Goal: Task Accomplishment & Management: Use online tool/utility

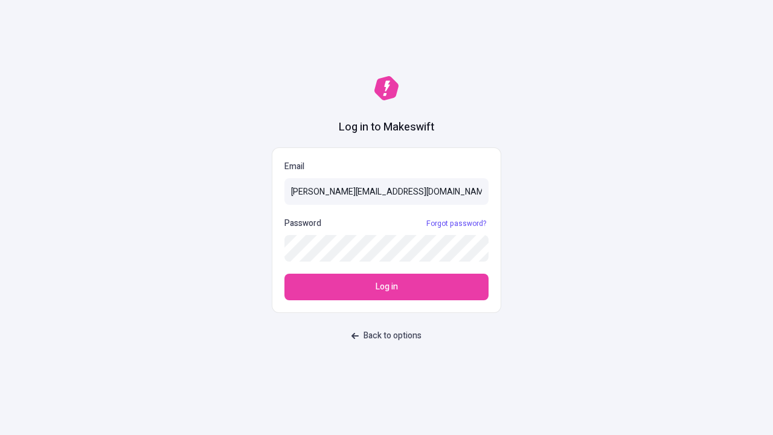
type input "[PERSON_NAME][EMAIL_ADDRESS][DOMAIN_NAME]"
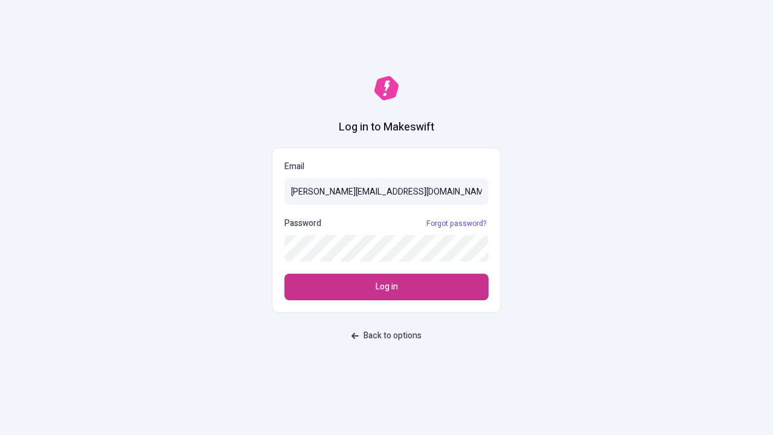
click at [386, 287] on span "Log in" at bounding box center [386, 286] width 22 height 13
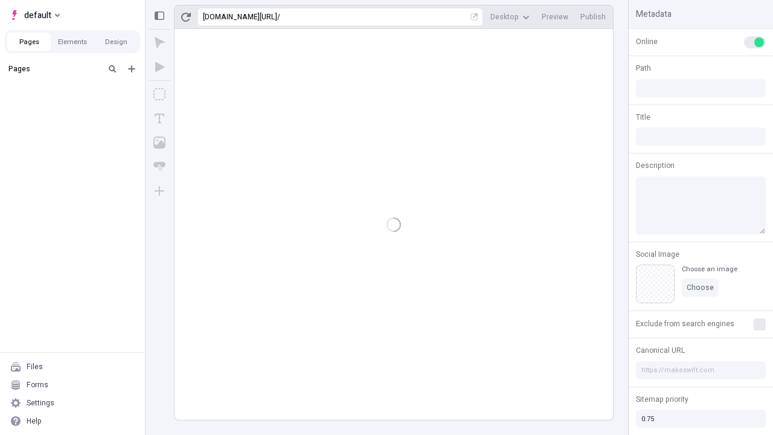
type input "/deep-link-[PERSON_NAME]"
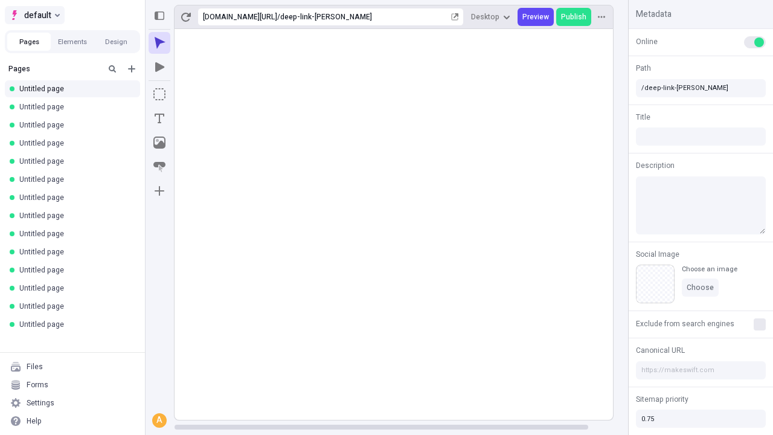
click at [34, 15] on span "default" at bounding box center [37, 15] width 27 height 14
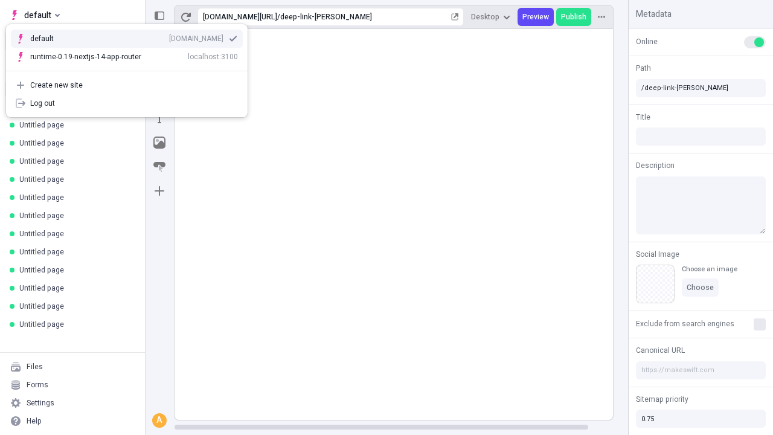
click at [127, 85] on div "Create new site" at bounding box center [134, 85] width 208 height 10
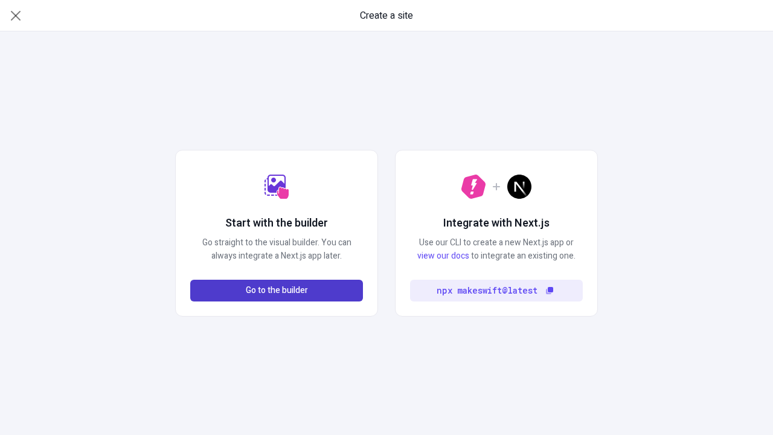
click at [276, 290] on span "Go to the builder" at bounding box center [277, 290] width 62 height 13
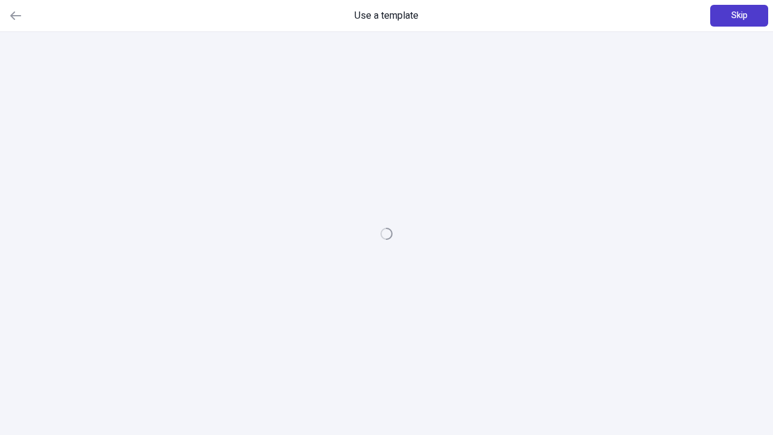
click at [739, 16] on span "Skip" at bounding box center [739, 15] width 16 height 13
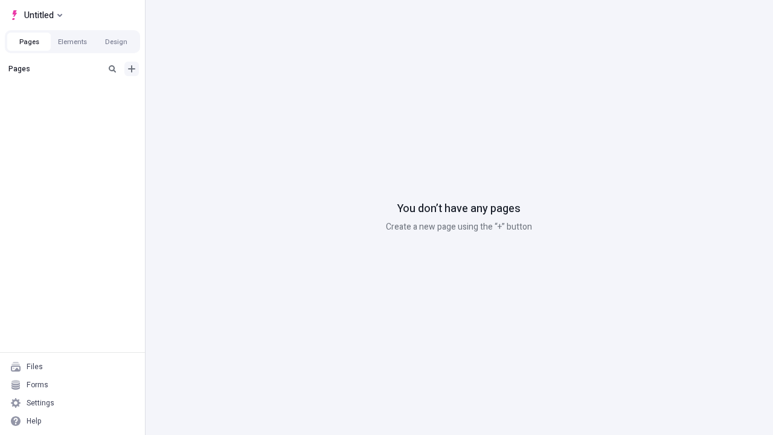
click at [132, 69] on icon "Add new" at bounding box center [131, 68] width 7 height 7
click at [196, 94] on span "Blank page" at bounding box center [202, 94] width 75 height 10
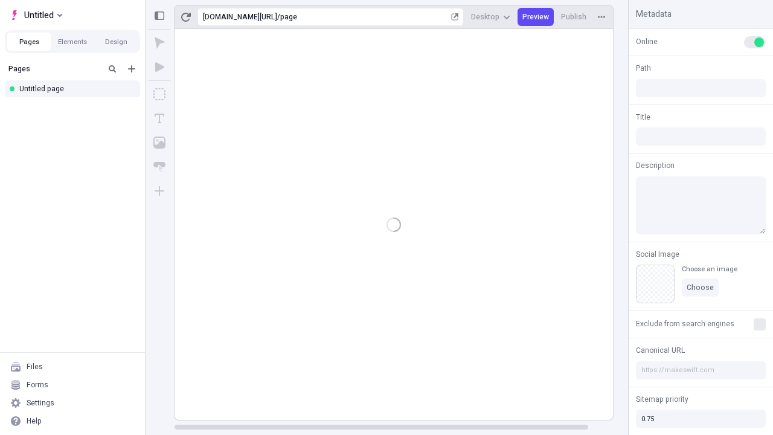
type input "/page"
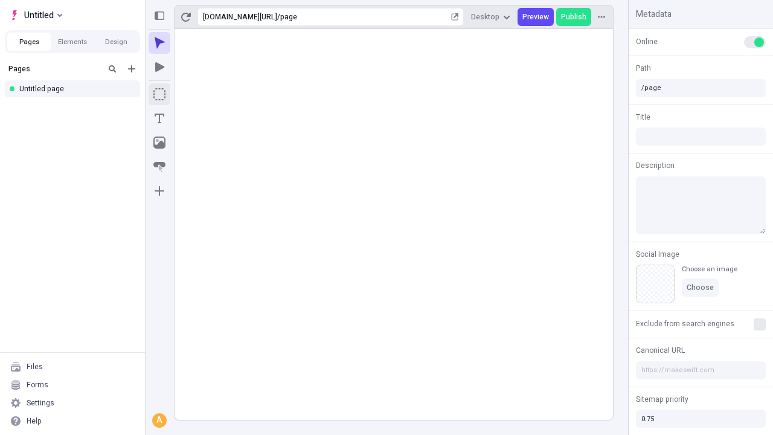
click at [159, 94] on icon "Box" at bounding box center [159, 94] width 12 height 12
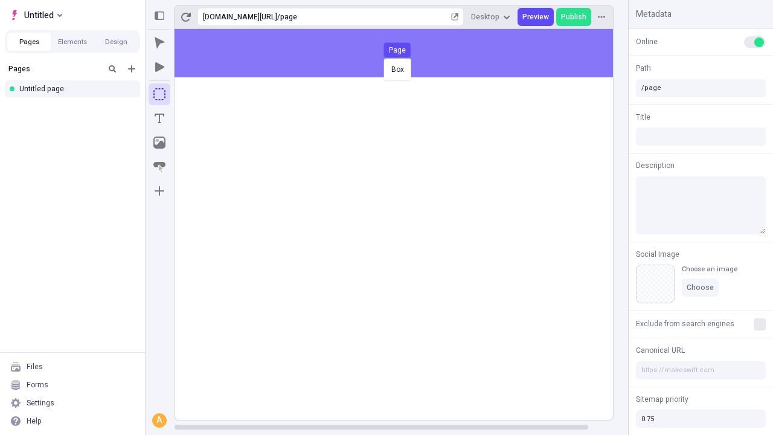
click at [406, 53] on div "Box Page" at bounding box center [386, 217] width 773 height 435
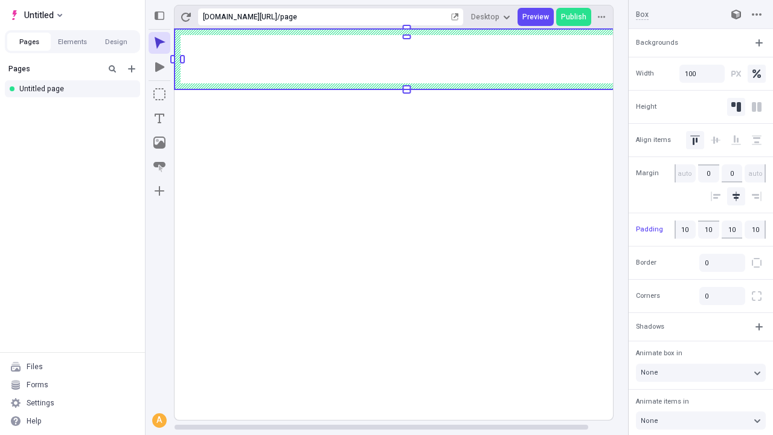
click at [159, 142] on icon "Image" at bounding box center [159, 142] width 12 height 12
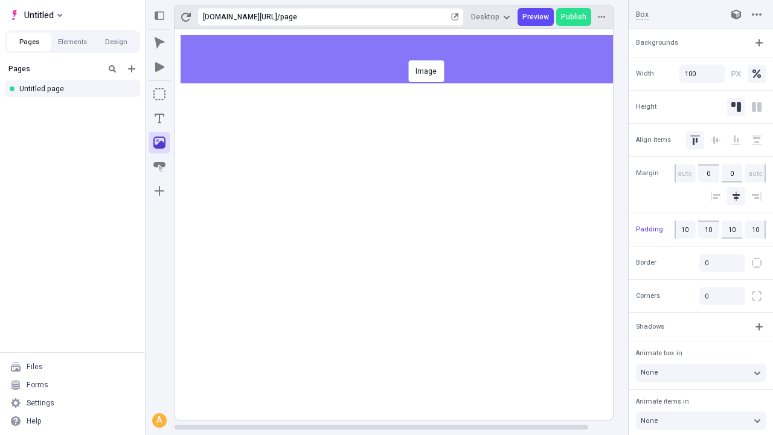
click at [406, 59] on div "Image" at bounding box center [386, 217] width 773 height 435
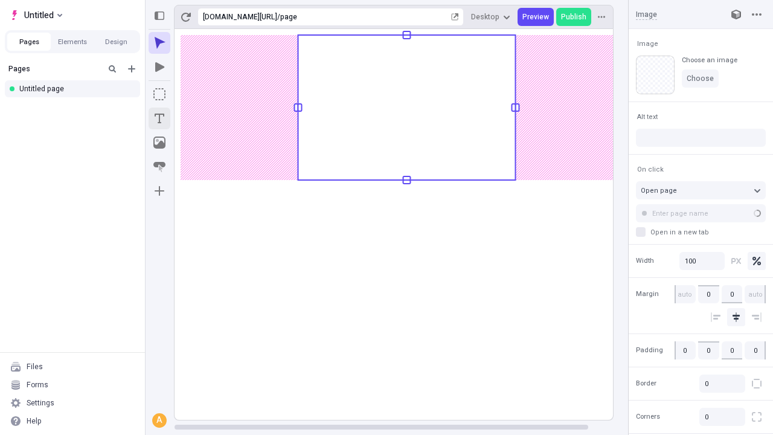
click at [159, 118] on icon "Text" at bounding box center [160, 118] width 10 height 10
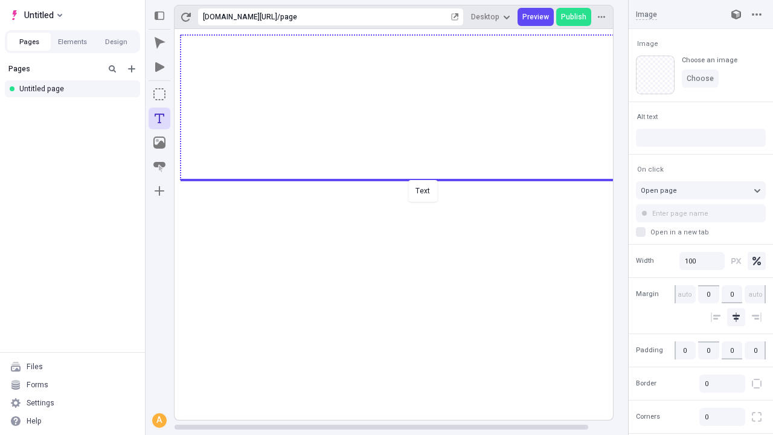
click at [406, 179] on div "Text" at bounding box center [386, 217] width 773 height 435
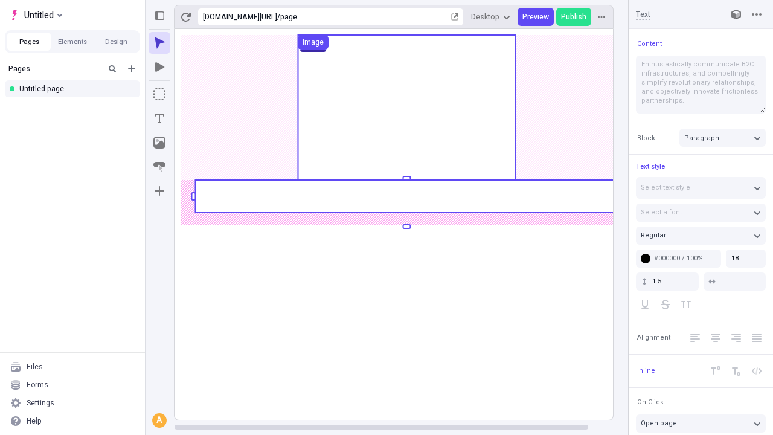
click at [406, 196] on rect at bounding box center [406, 196] width 422 height 33
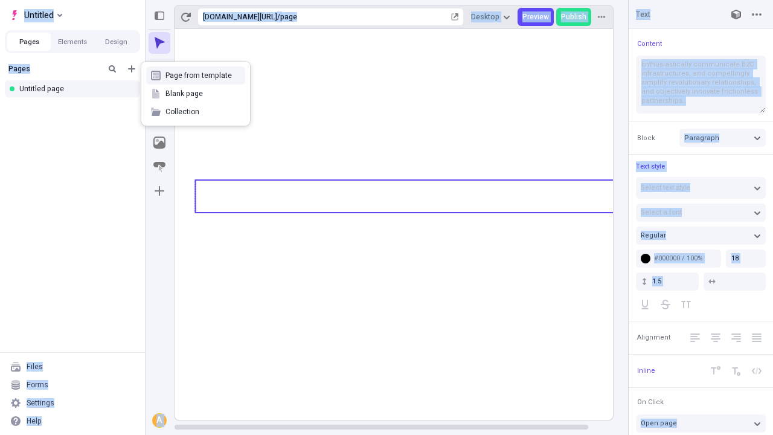
click at [159, 142] on icon "Image" at bounding box center [159, 142] width 12 height 12
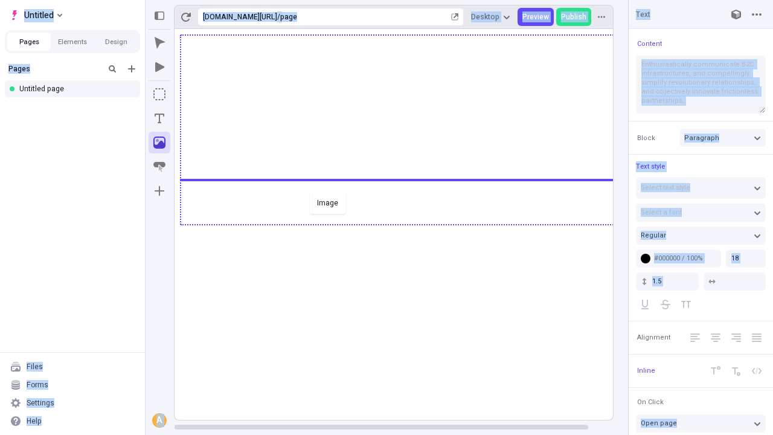
click at [406, 223] on div "Image" at bounding box center [386, 217] width 773 height 435
